Goal: Find specific page/section: Find specific page/section

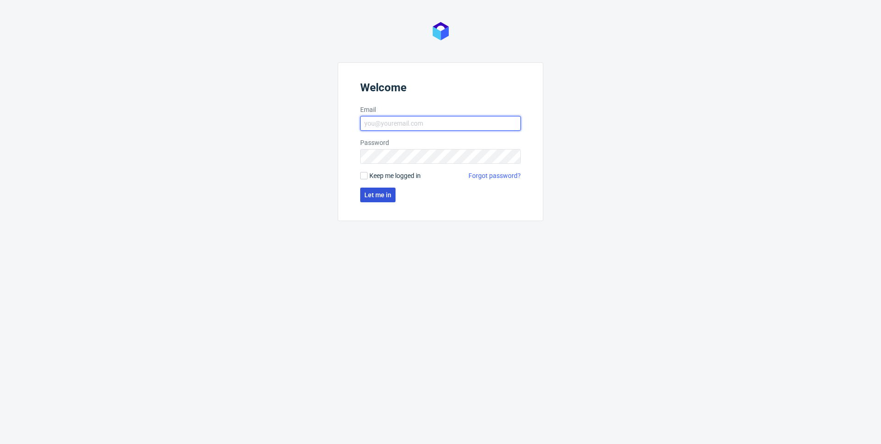
type input "pierre.kuta@packhelp.com"
click at [375, 196] on span "Let me in" at bounding box center [377, 195] width 27 height 6
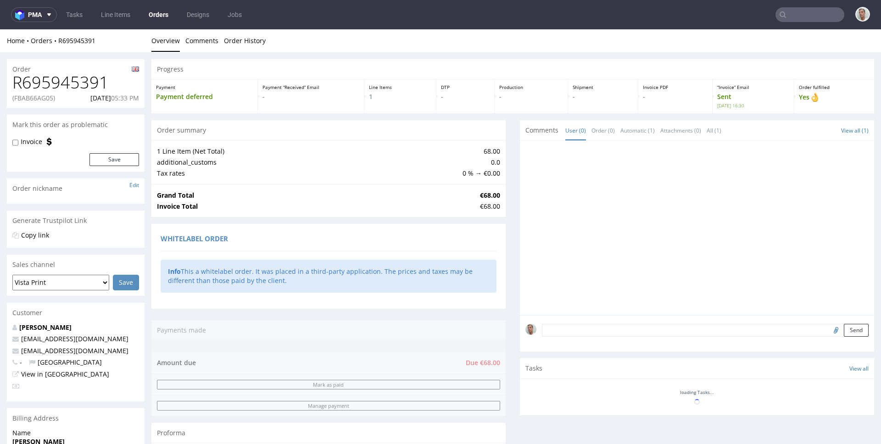
click at [791, 12] on input "text" at bounding box center [810, 14] width 69 height 15
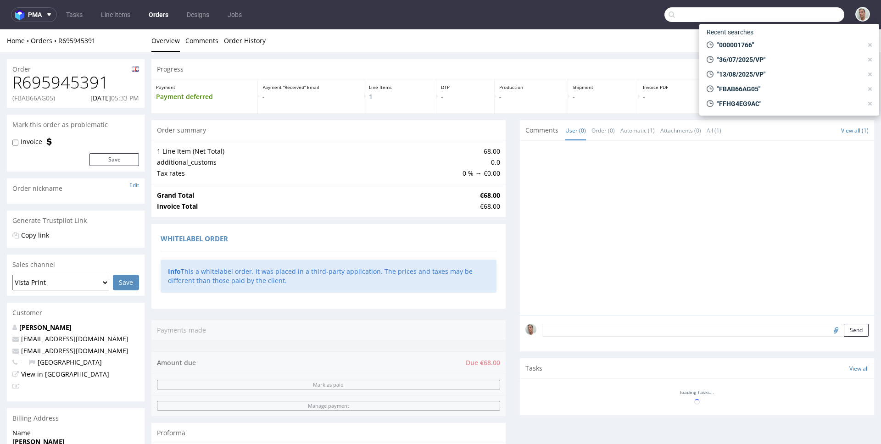
paste input "F64B8A103B"
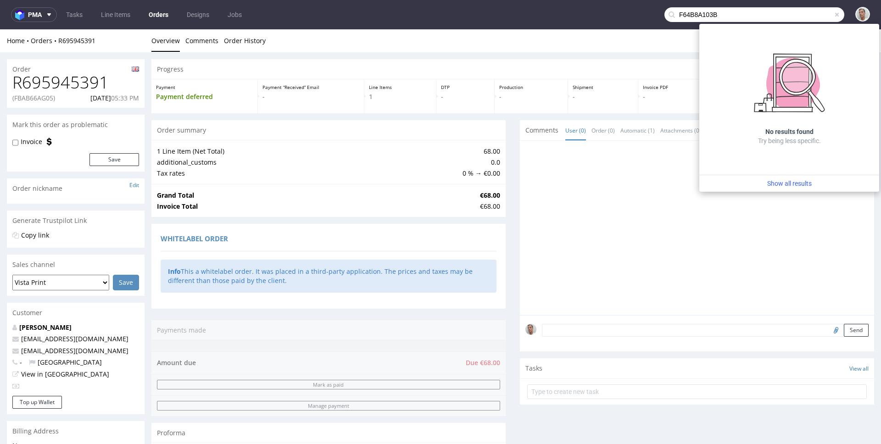
type input "F64B8A103B"
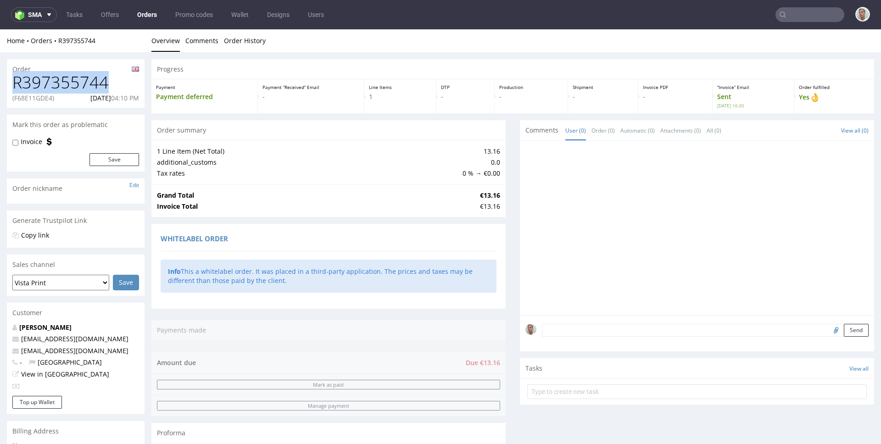
drag, startPoint x: 117, startPoint y: 82, endPoint x: 16, endPoint y: 88, distance: 100.7
click at [16, 88] on h1 "R397355744" at bounding box center [75, 82] width 127 height 18
copy h1 "R397355744"
click at [801, 14] on input "text" at bounding box center [810, 14] width 69 height 15
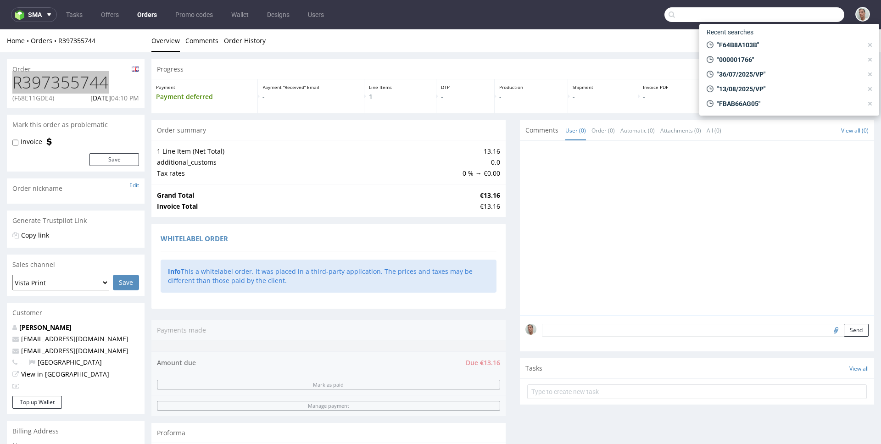
paste input "F64B8A103B"
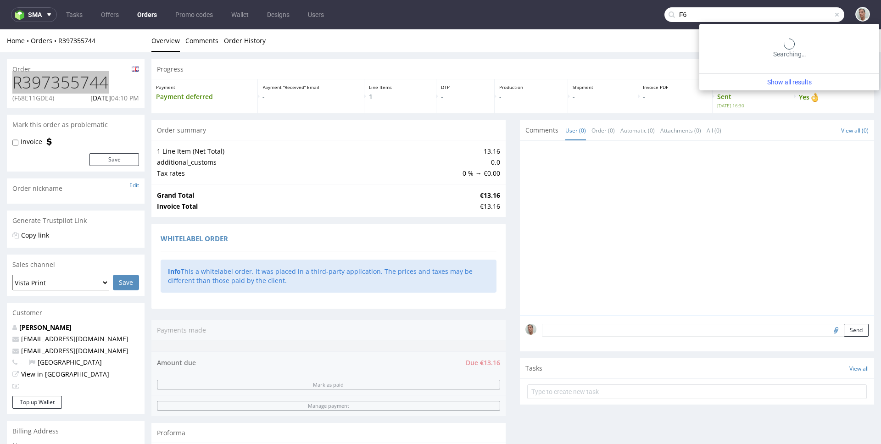
type input "F"
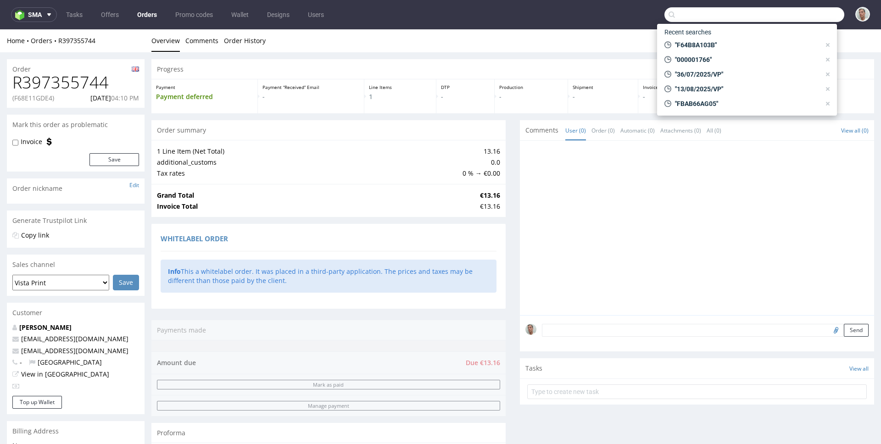
click at [570, 32] on div "Home Orders R397355744 Overview Comments Order History" at bounding box center [440, 40] width 881 height 23
click at [565, 28] on nav "sma Tasks Offers Orders Promo codes Wallet Designs Users" at bounding box center [440, 14] width 881 height 29
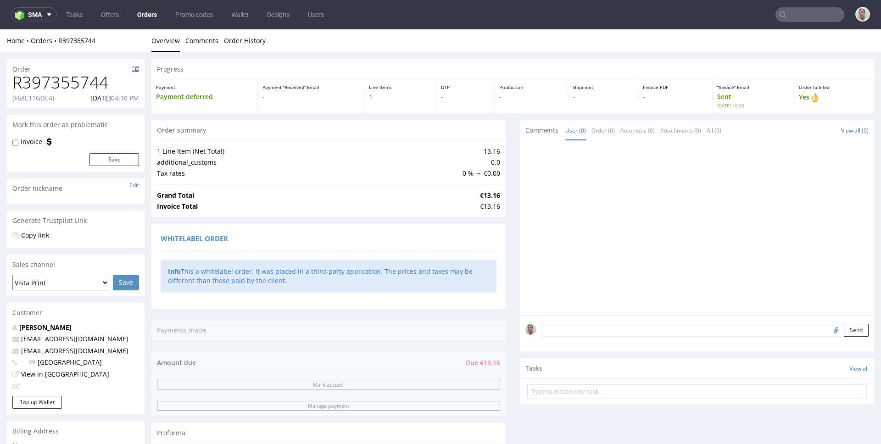
click at [781, 17] on input "text" at bounding box center [810, 14] width 69 height 15
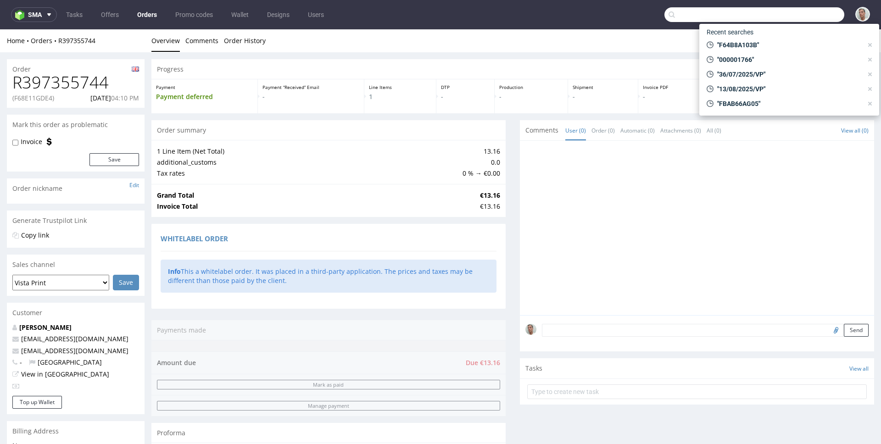
paste input "F68E11GDE4"
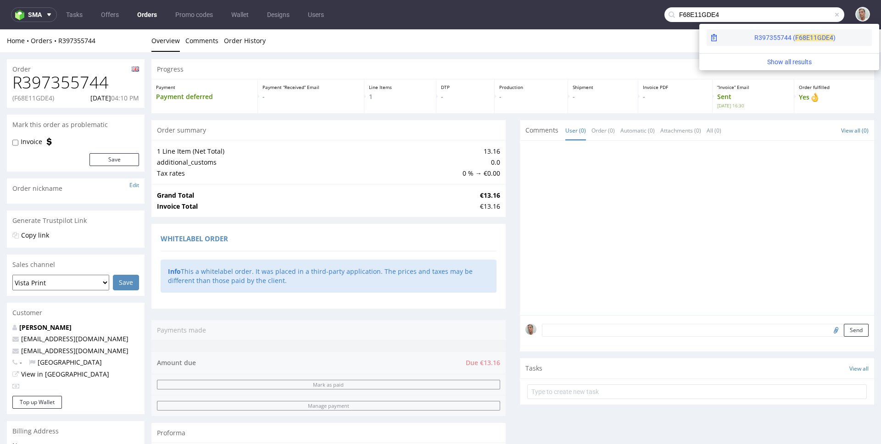
type input "F68E11GDE4"
drag, startPoint x: 782, startPoint y: 37, endPoint x: 782, endPoint y: 29, distance: 7.8
click at [814, 37] on span "1GDE4" at bounding box center [824, 37] width 20 height 7
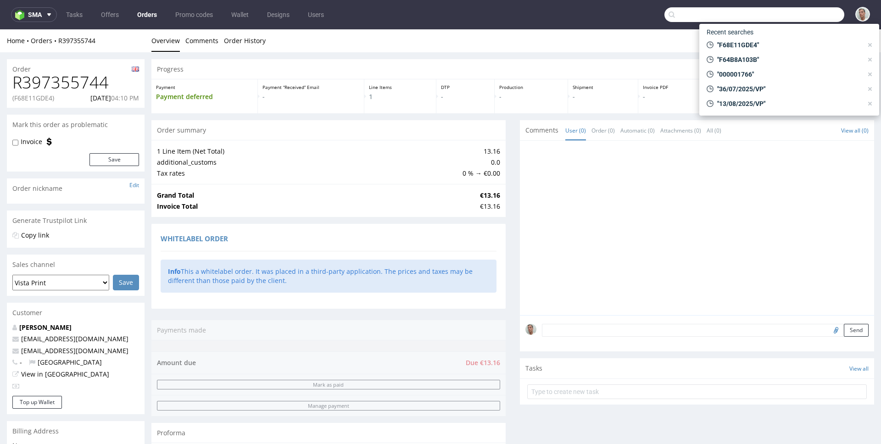
click at [791, 16] on input "text" at bounding box center [755, 14] width 180 height 15
paste input "F68E11GDE4"
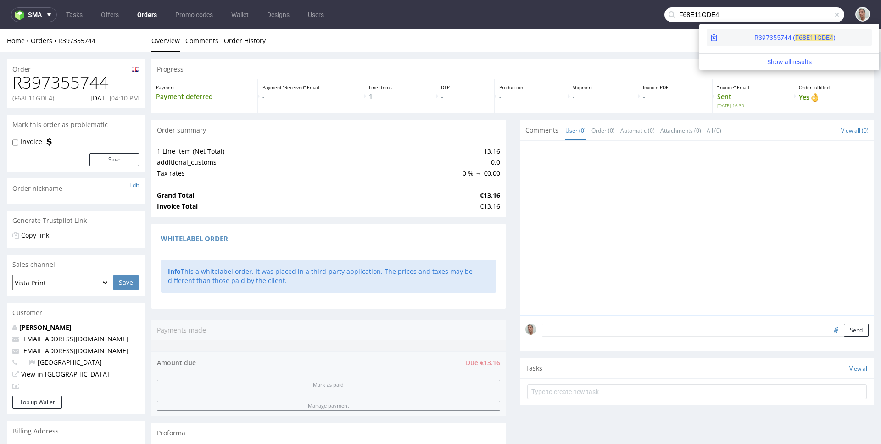
type input "F68E11GDE4"
click at [814, 35] on span "1GDE4" at bounding box center [824, 37] width 20 height 7
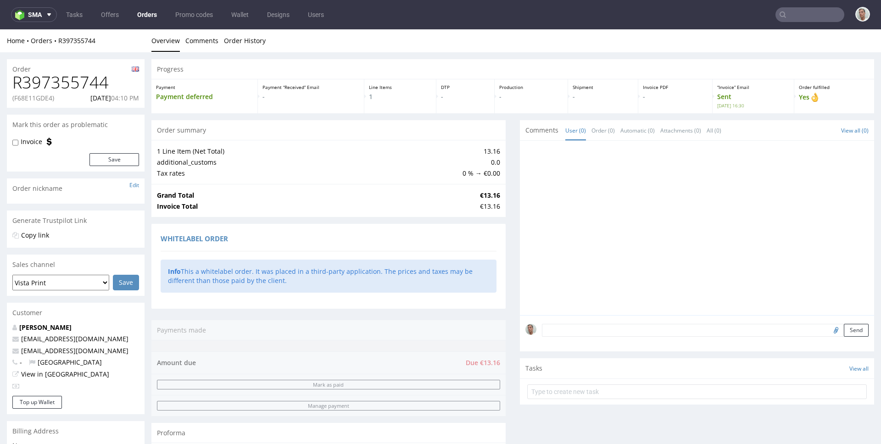
click at [779, 16] on icon at bounding box center [782, 14] width 7 height 7
click at [790, 15] on input "text" at bounding box center [810, 14] width 69 height 15
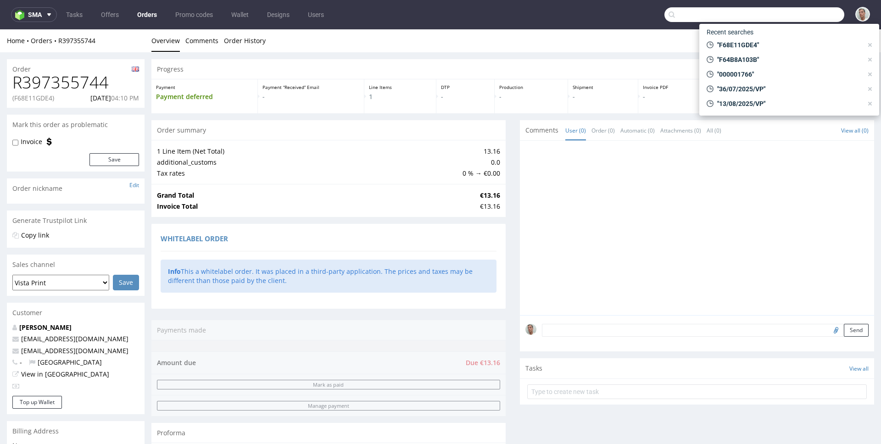
paste input "F68E11GDE4"
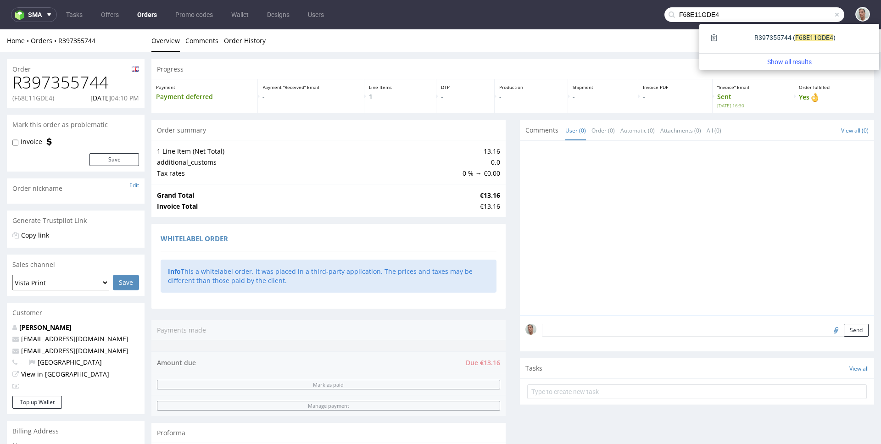
click at [744, 15] on input "F68E11GDE4" at bounding box center [755, 14] width 180 height 15
paste input "5F92E1BD8"
type input "F5F92E1BD8"
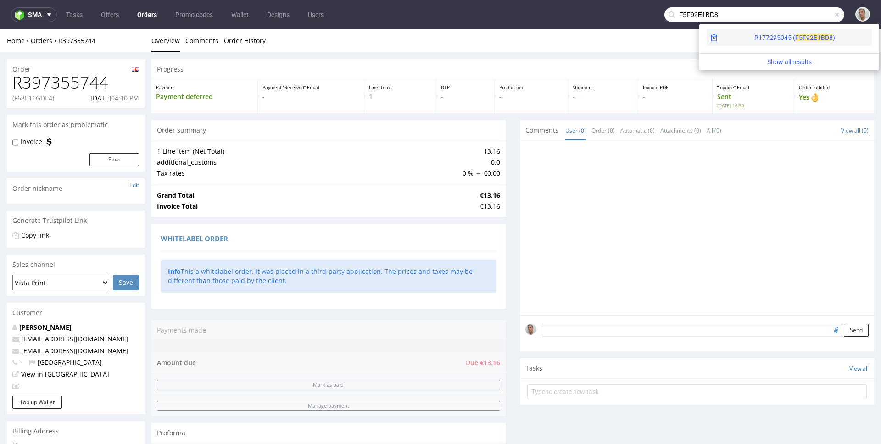
click at [755, 40] on div "R177295045 ( F5F92" at bounding box center [784, 37] width 59 height 9
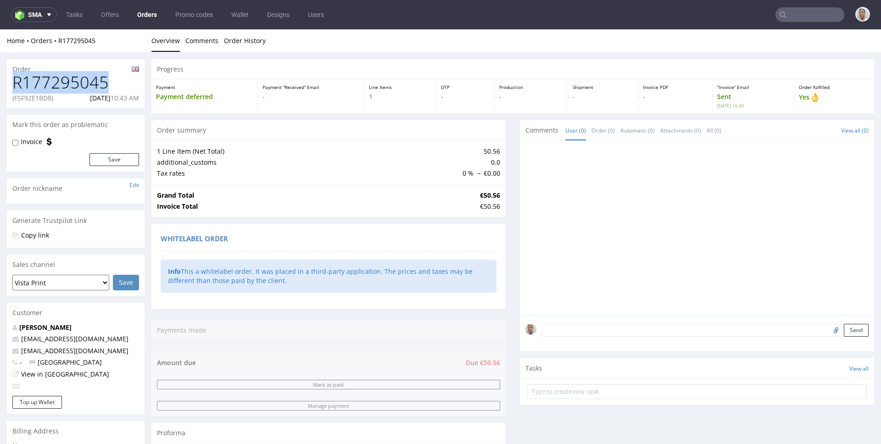
drag, startPoint x: 115, startPoint y: 84, endPoint x: 7, endPoint y: 90, distance: 107.6
click at [7, 90] on div "R177295045 (F5F92E1BD8) 06.08.2025 10:43 AM" at bounding box center [76, 90] width 138 height 34
copy h1 "R177295045"
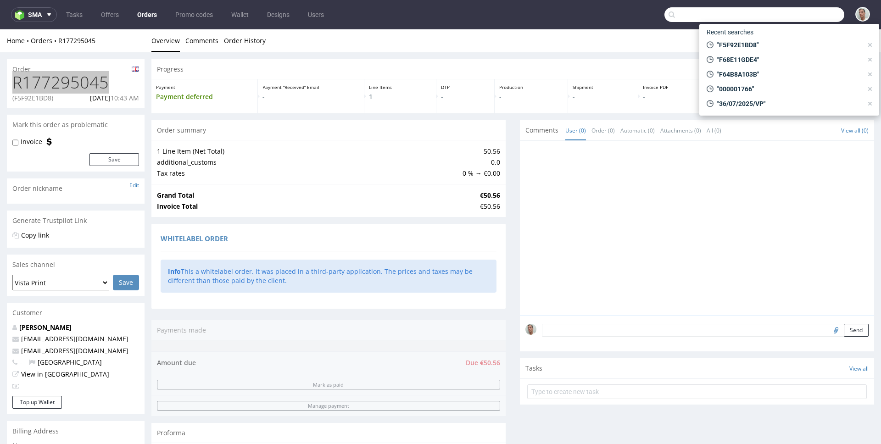
click at [803, 14] on input "text" at bounding box center [755, 14] width 180 height 15
paste input "F7687F10AA"
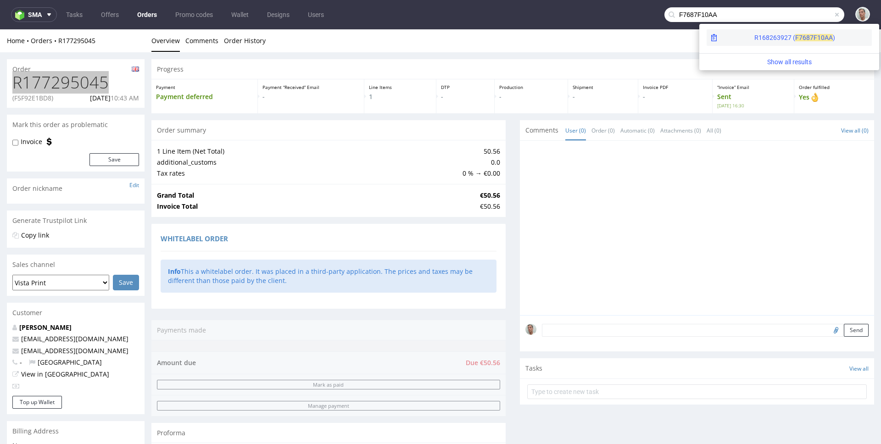
type input "F7687F10AA"
click at [803, 37] on div "R168263927 ( F7687 F10AA )" at bounding box center [789, 37] width 165 height 17
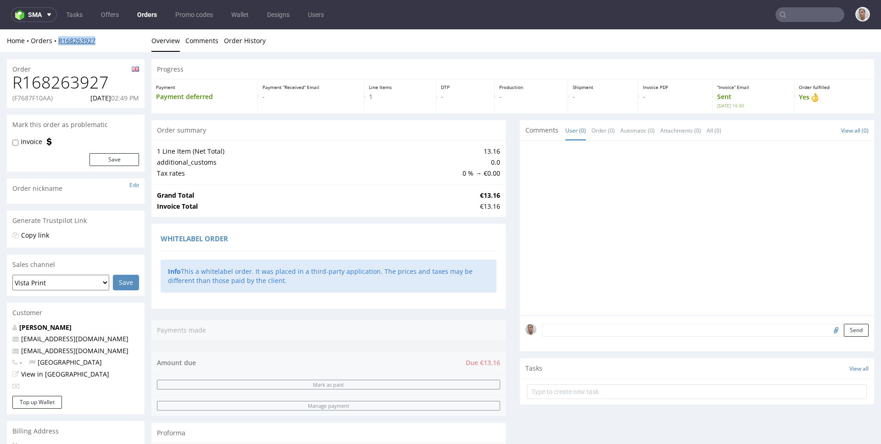
drag, startPoint x: 124, startPoint y: 41, endPoint x: 59, endPoint y: 43, distance: 65.7
click at [59, 43] on div "Home Orders R168263927" at bounding box center [76, 40] width 138 height 9
copy link "R168263927"
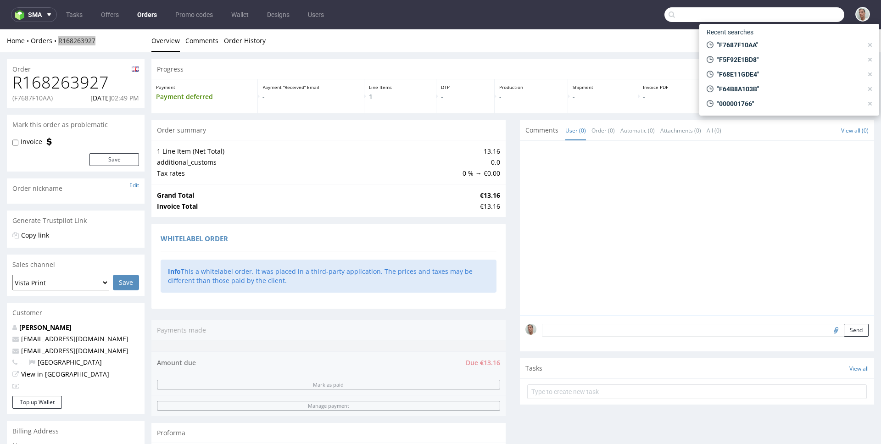
click at [813, 10] on input "text" at bounding box center [755, 14] width 180 height 15
paste input "F64B8A103B"
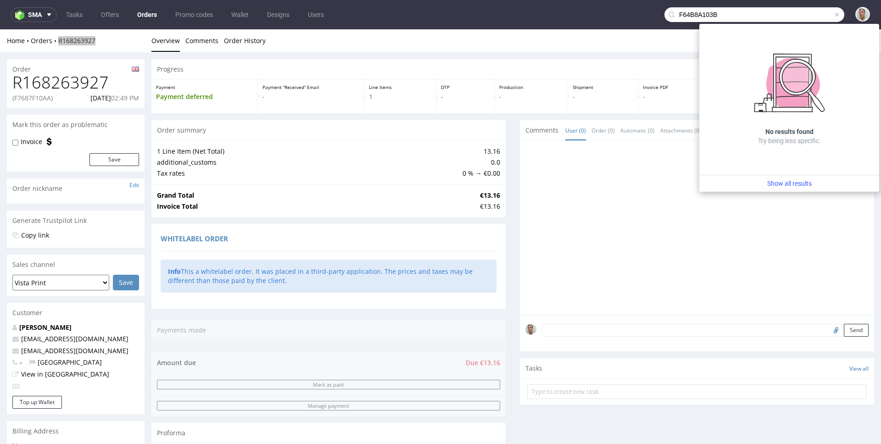
type input "F64B8A103B"
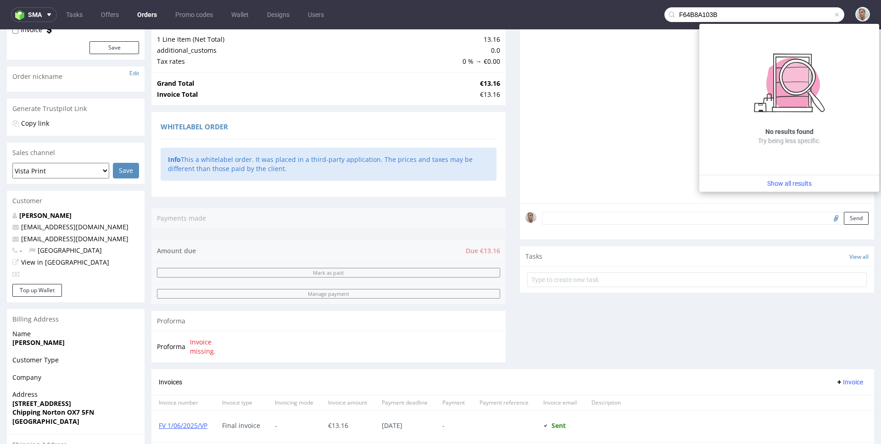
scroll to position [222, 0]
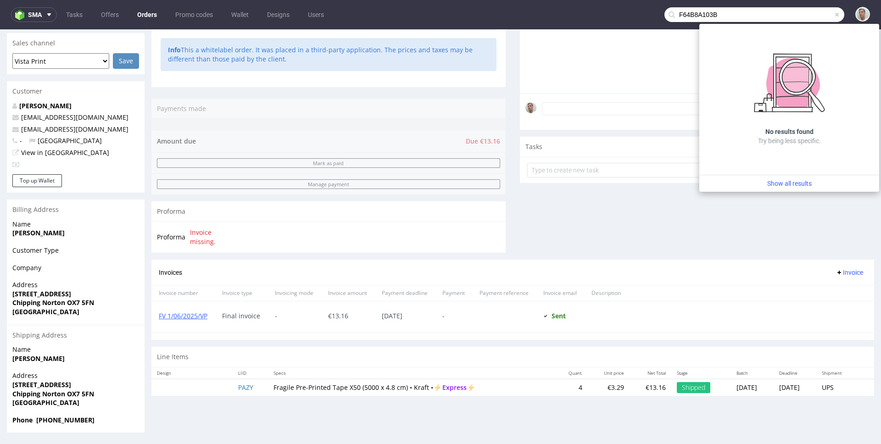
click at [655, 228] on div "Comments User (0) Order (0) Automatic (0) Attachments (0) All (0) View all (0) …" at bounding box center [697, 79] width 354 height 361
click at [626, 257] on div "Comments User (0) Order (0) Automatic (0) Attachments (0) All (0) View all (0) …" at bounding box center [697, 79] width 354 height 361
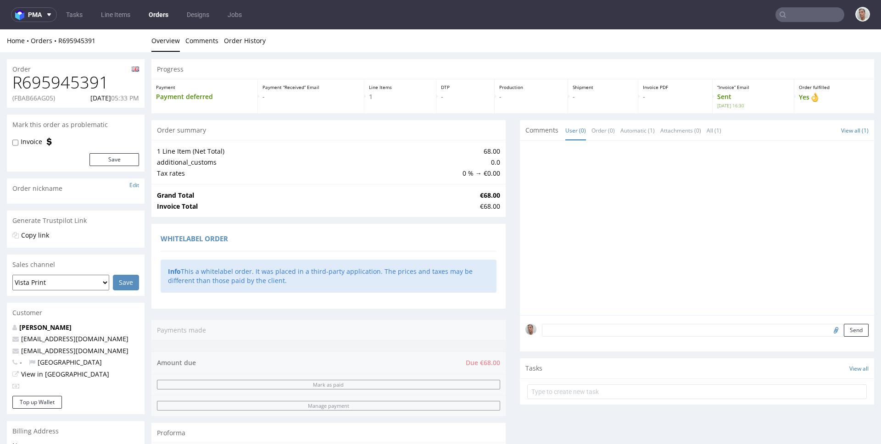
click at [812, 14] on input "text" at bounding box center [810, 14] width 69 height 15
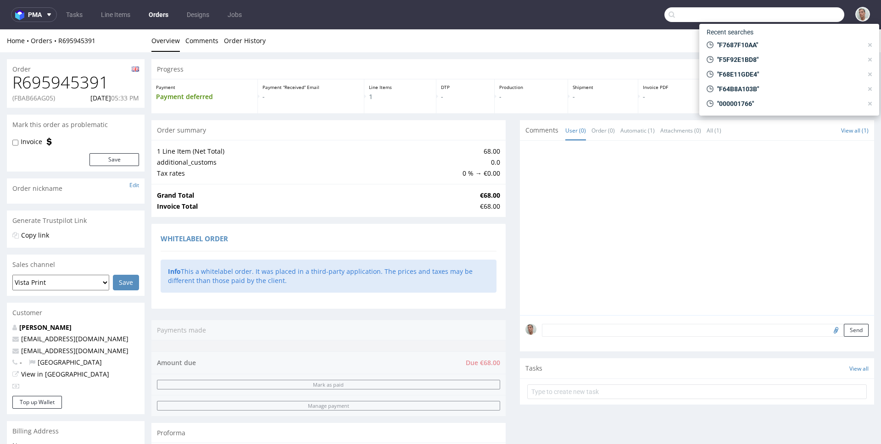
paste input "F5F92E1BD8"
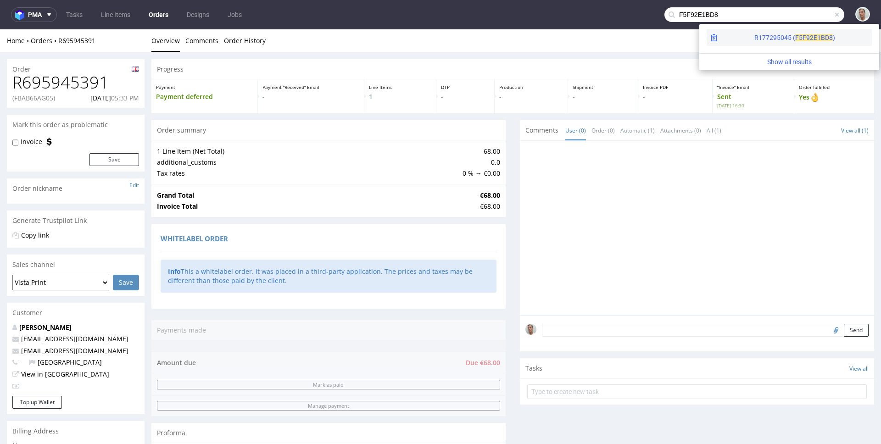
type input "F5F92E1BD8"
click at [808, 36] on div "R177295045 ( F5F92 E1BD8 )" at bounding box center [789, 37] width 165 height 17
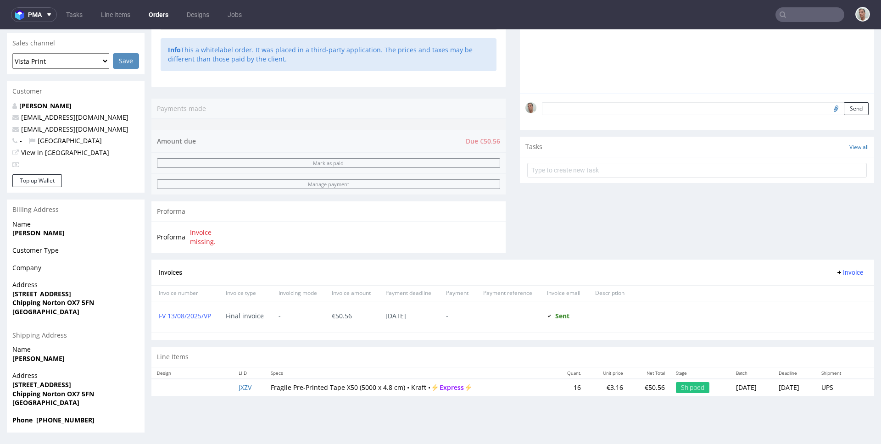
scroll to position [2, 0]
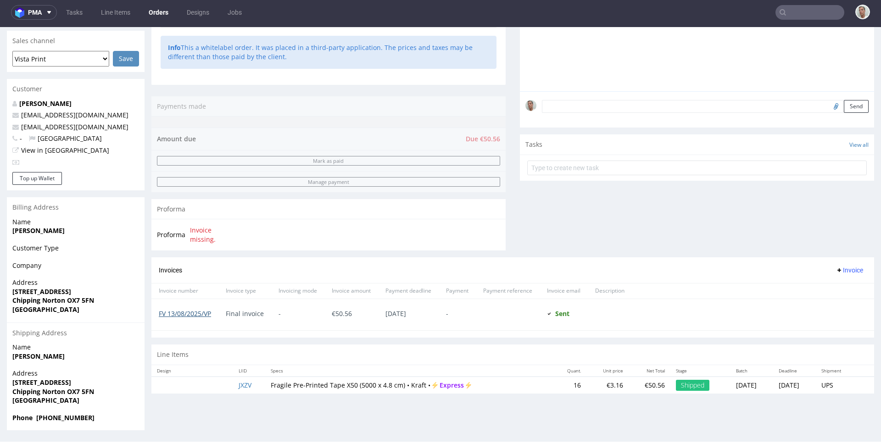
click at [201, 312] on link "FV 13/08/2025/VP" at bounding box center [185, 313] width 52 height 9
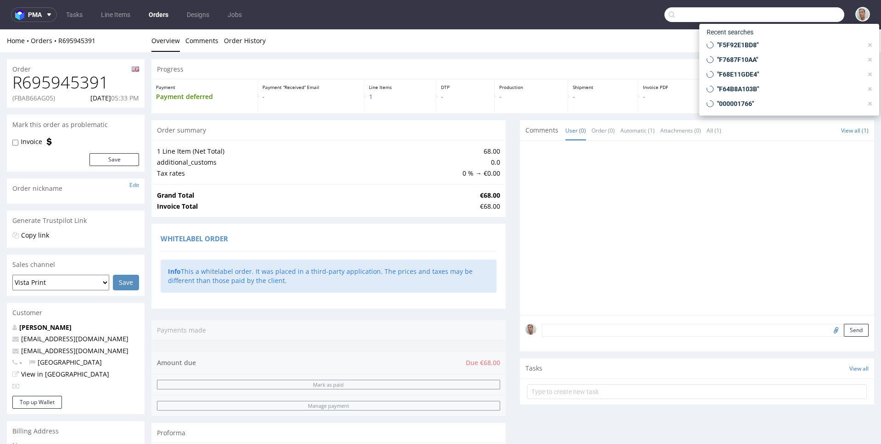
click at [808, 12] on input "text" at bounding box center [755, 14] width 180 height 15
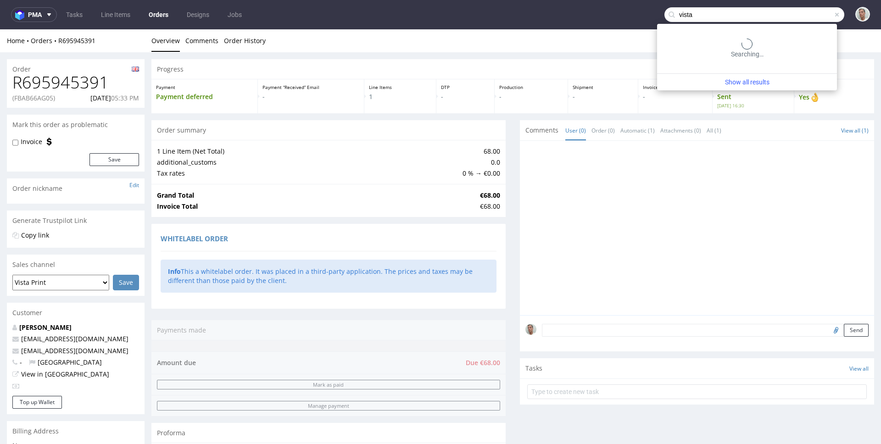
type input "vista"
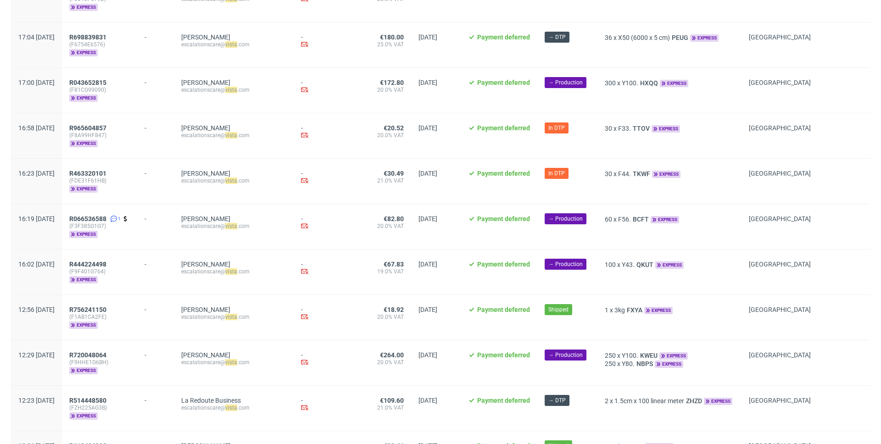
scroll to position [1008, 0]
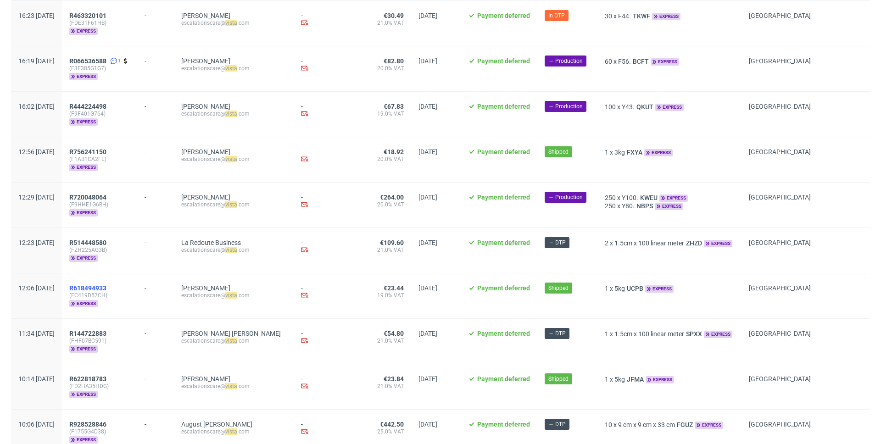
click at [106, 285] on span "R618494933" at bounding box center [87, 288] width 37 height 7
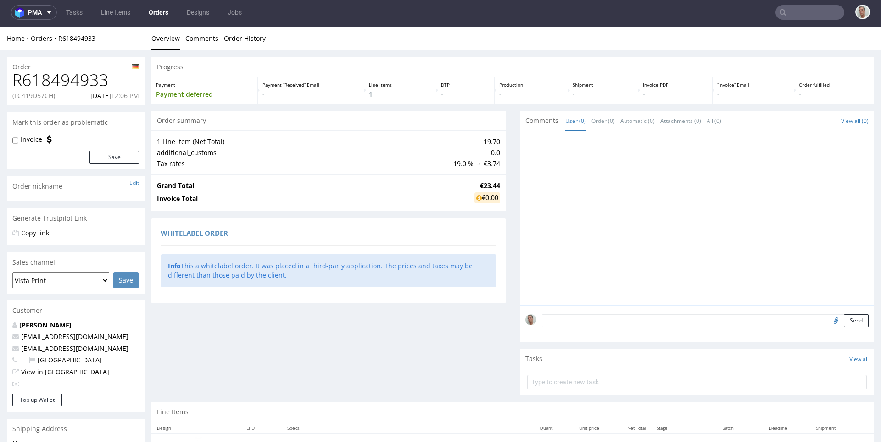
scroll to position [96, 0]
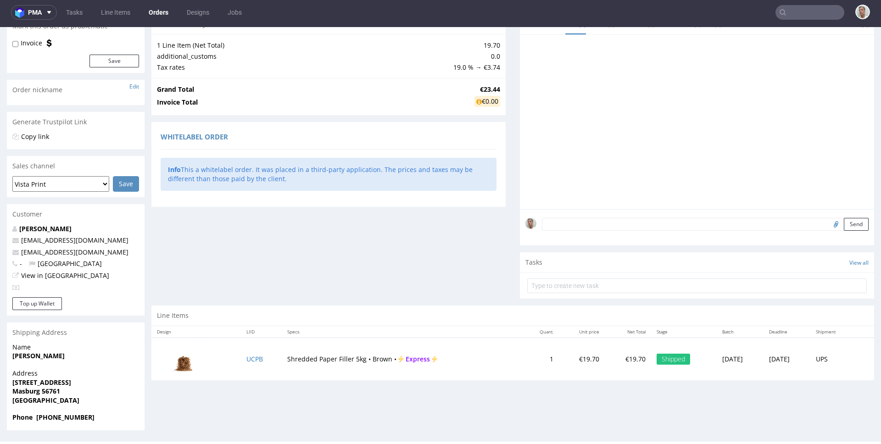
type input "vista"
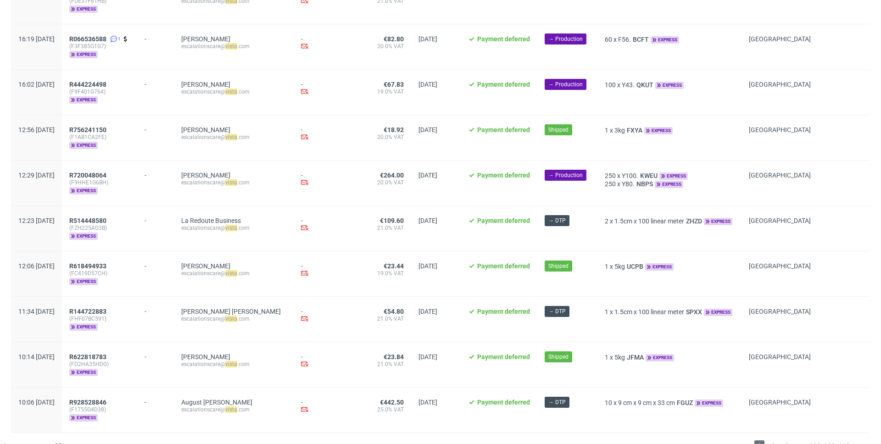
scroll to position [1042, 0]
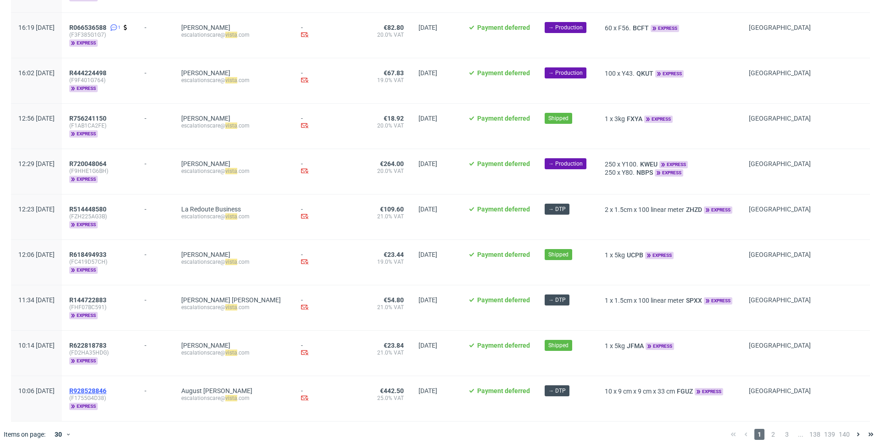
click at [106, 387] on span "R928528846" at bounding box center [87, 390] width 37 height 7
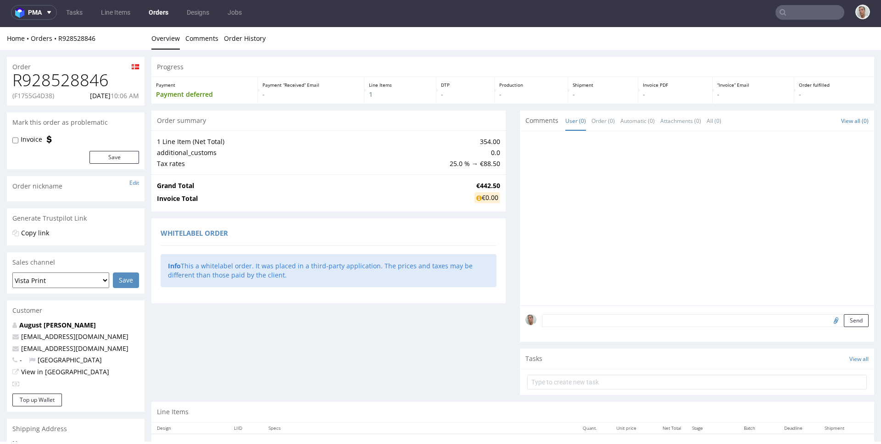
scroll to position [123, 0]
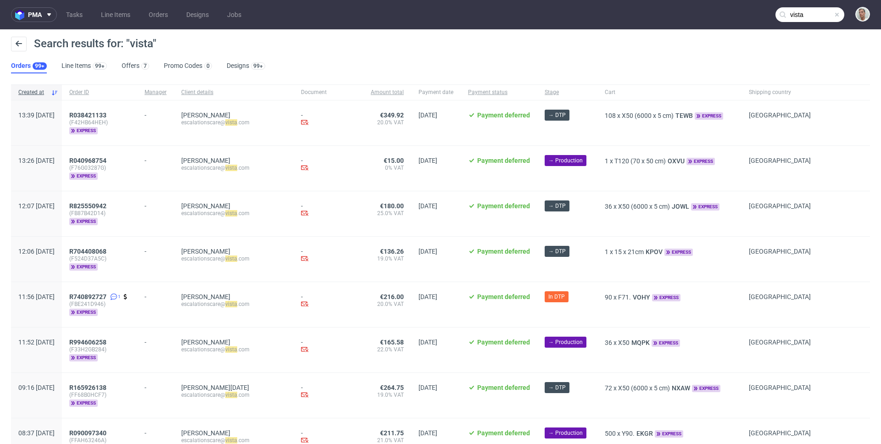
click at [791, 14] on input "vista" at bounding box center [810, 14] width 69 height 15
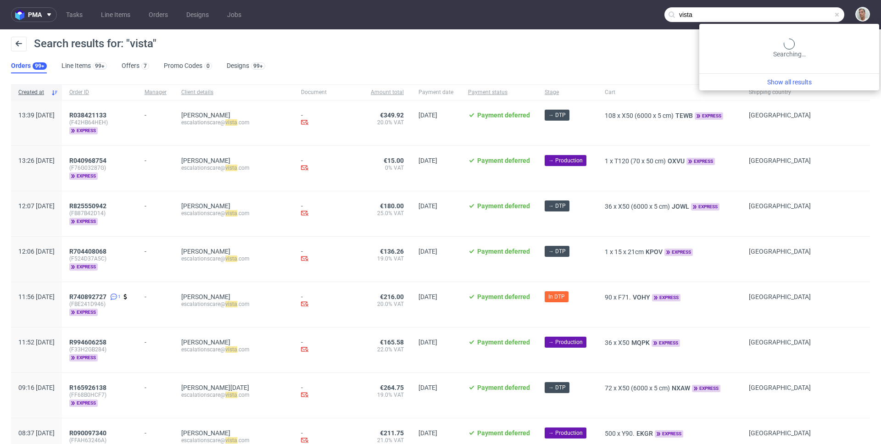
click at [791, 14] on input "vista" at bounding box center [755, 14] width 180 height 15
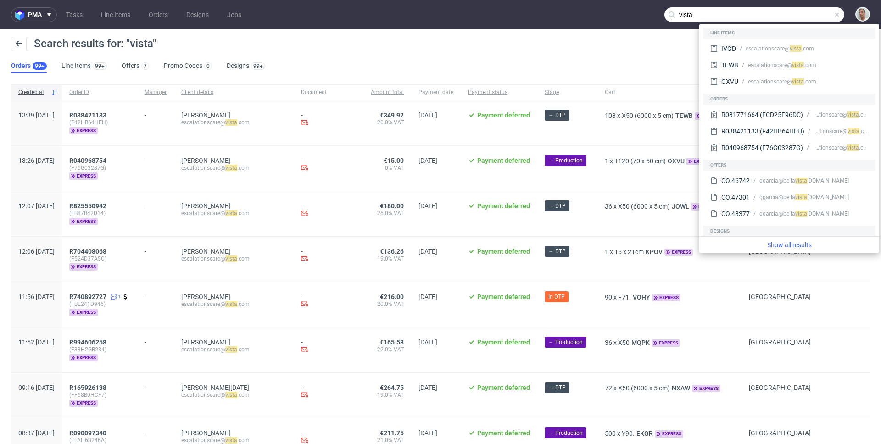
paste input "1/06/2025/VP"
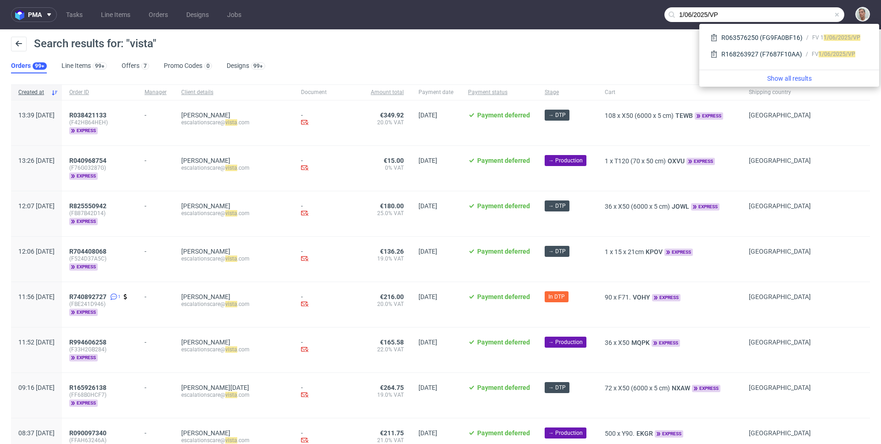
type input "1/06/2025/VP"
click at [745, 34] on div "R063576250 (FG9FA0BF16)" at bounding box center [762, 37] width 81 height 9
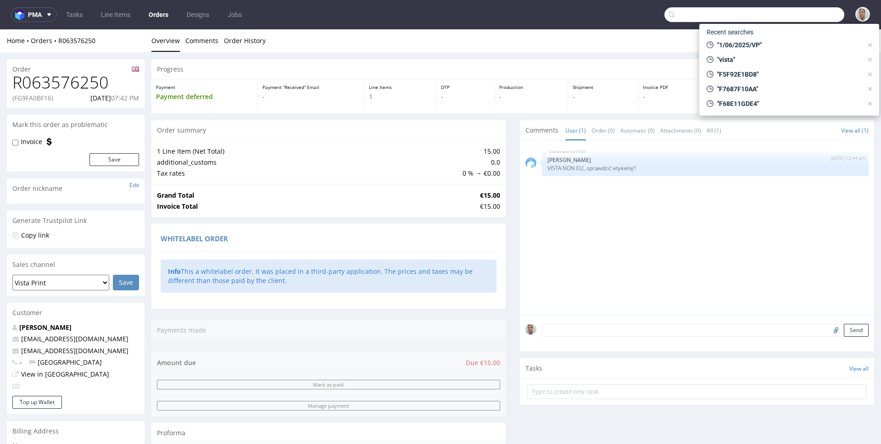
click at [810, 13] on input "text" at bounding box center [755, 14] width 180 height 15
paste input "1/06/2025/VP"
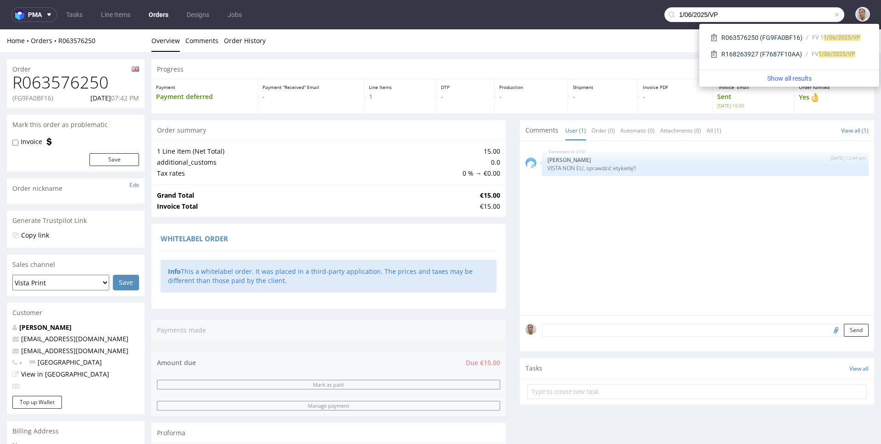
type input "1/06/2025/VP"
click at [739, 51] on div "R168263927 (F7687F10AA)" at bounding box center [762, 54] width 81 height 9
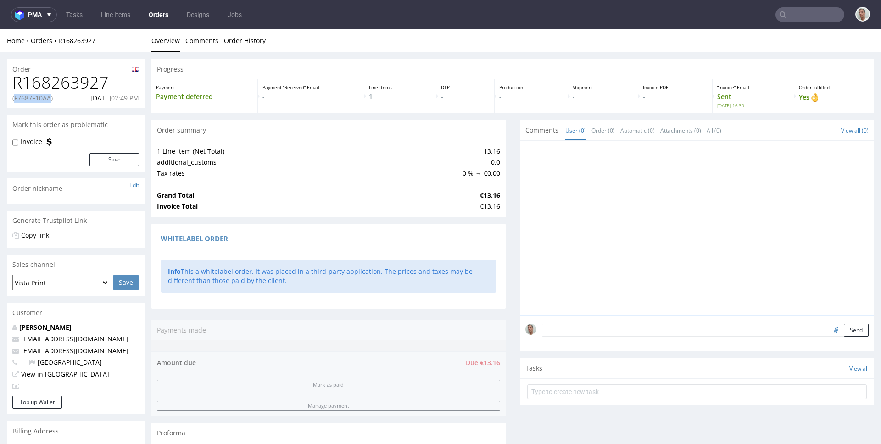
drag, startPoint x: 52, startPoint y: 99, endPoint x: 15, endPoint y: 102, distance: 36.8
click at [15, 102] on p "(F7687F10AA)" at bounding box center [32, 98] width 40 height 9
copy p "F7687F10AA"
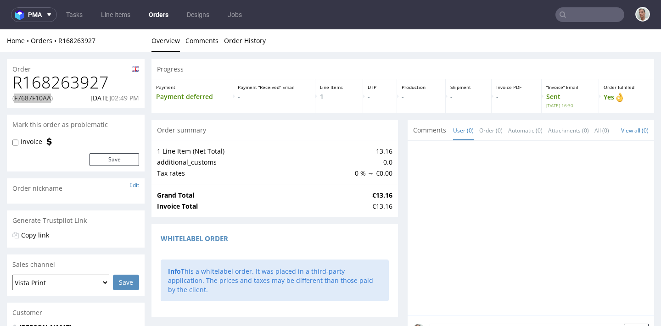
click at [570, 16] on input "text" at bounding box center [589, 14] width 69 height 15
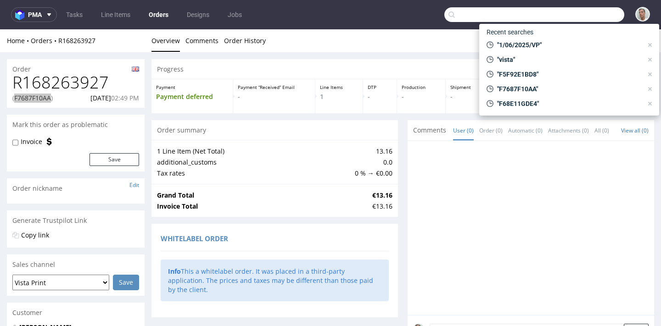
paste input "2/06/2025/VP"
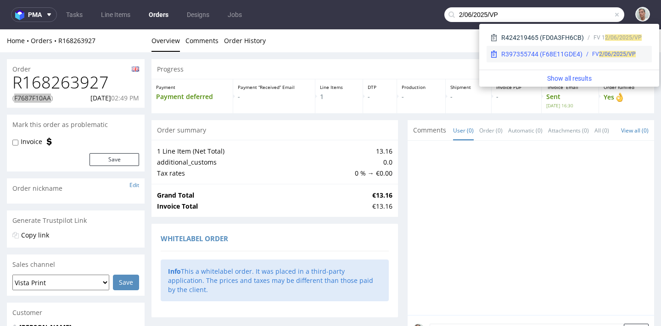
type input "2/06/2025/VP"
click at [585, 55] on div "FV 2/06/2025/VP" at bounding box center [616, 54] width 66 height 8
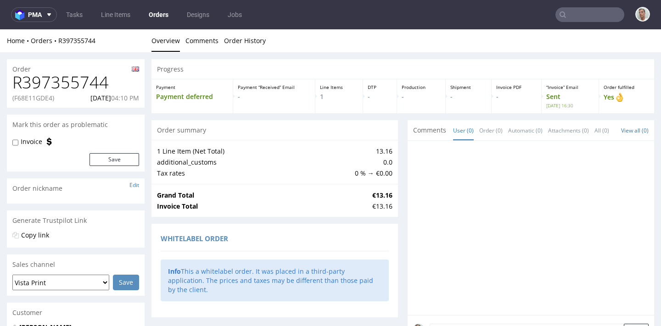
drag, startPoint x: 52, startPoint y: 96, endPoint x: 24, endPoint y: 96, distance: 28.0
click at [24, 96] on p "(F68E11GDE4)" at bounding box center [33, 98] width 42 height 9
copy p "F68E11GDE4"
